Goal: Task Accomplishment & Management: Use online tool/utility

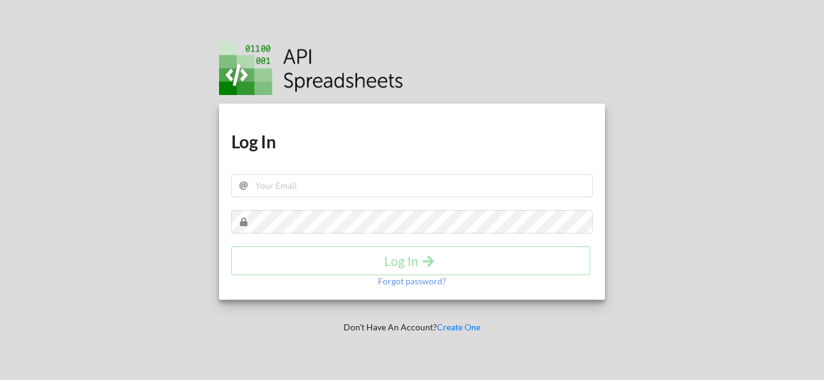
click at [405, 147] on h1 "Log In" at bounding box center [411, 142] width 361 height 22
click at [360, 188] on input "text" at bounding box center [411, 185] width 361 height 23
type input "nisakib4@gmail.com"
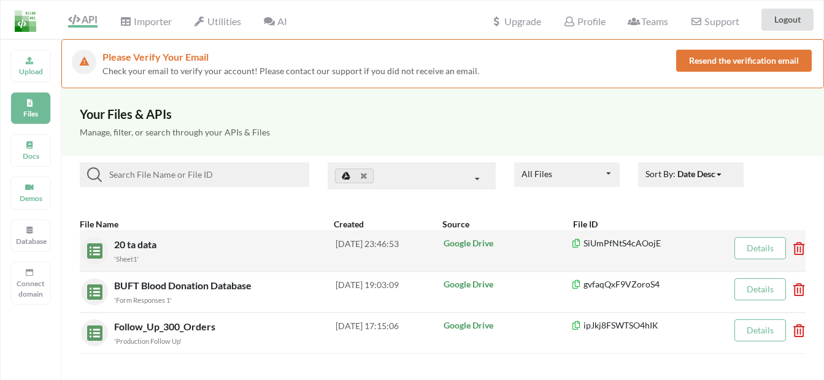
click at [474, 244] on p "Google Drive" at bounding box center [506, 243] width 127 height 12
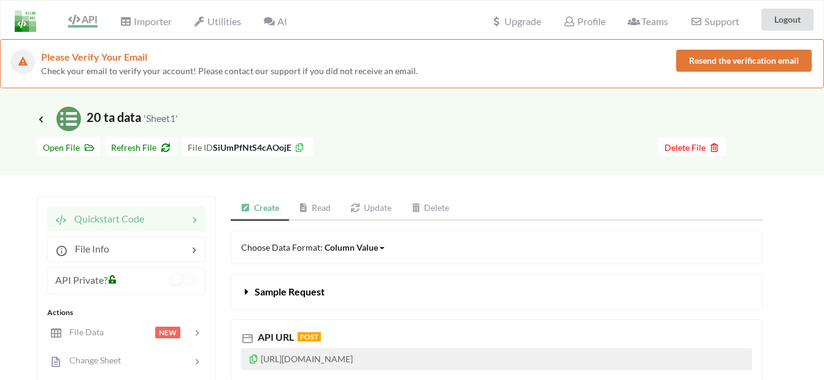
scroll to position [61, 0]
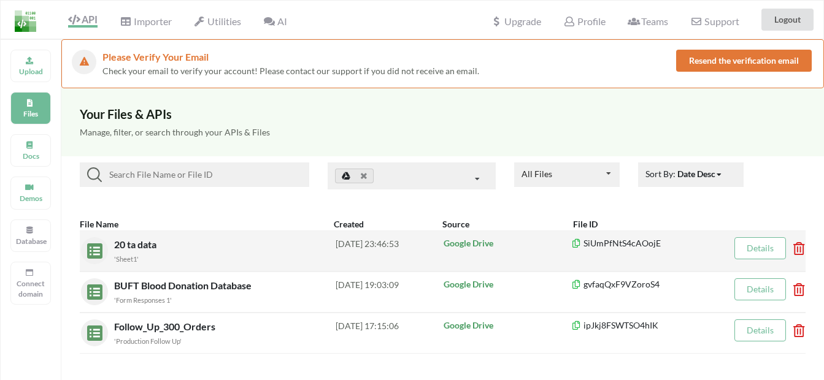
click at [475, 243] on p "Google Drive" at bounding box center [506, 243] width 127 height 12
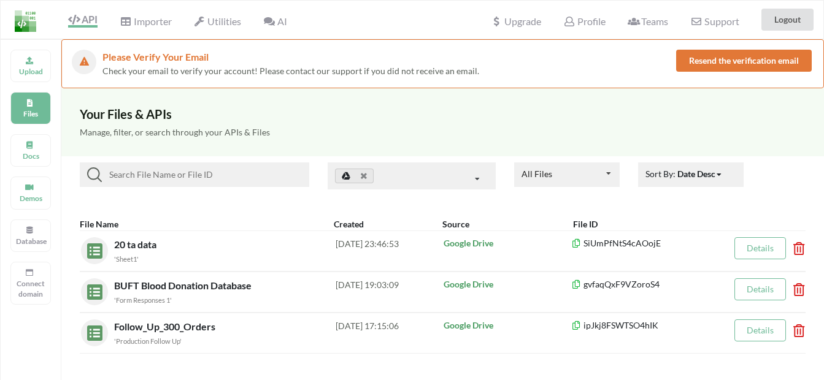
scroll to position [123, 0]
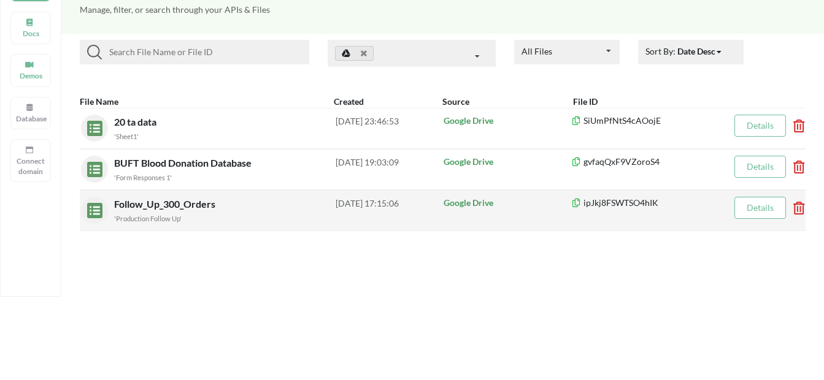
click at [300, 209] on div "Follow_Up_300_Orders 'Production Follow Up'" at bounding box center [224, 211] width 221 height 28
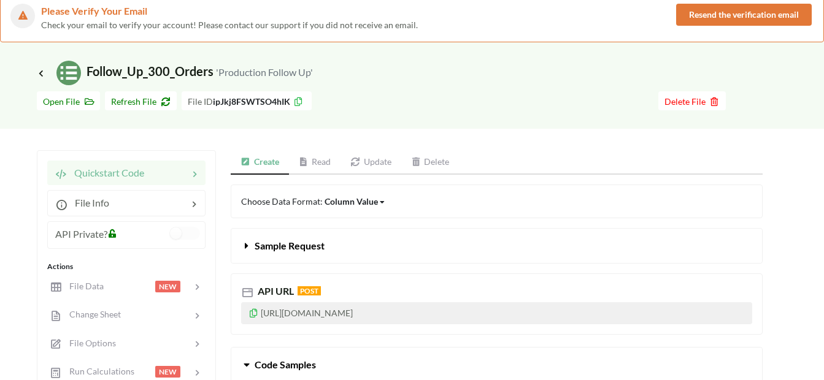
scroll to position [123, 0]
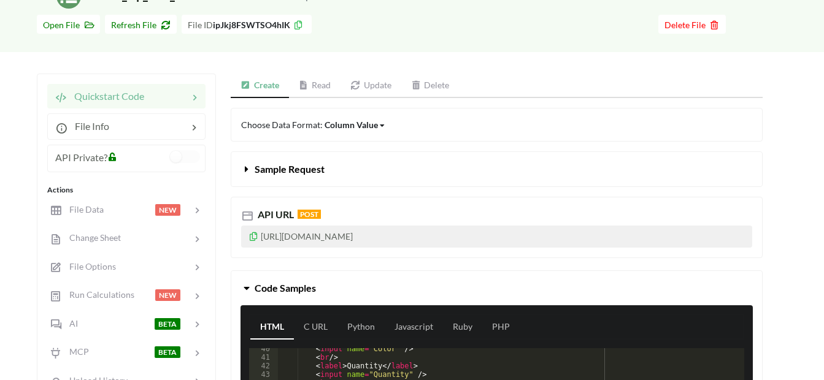
click at [255, 237] on icon at bounding box center [253, 235] width 10 height 9
